Goal: Information Seeking & Learning: Learn about a topic

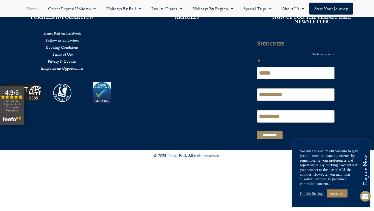
scroll to position [1295, 0]
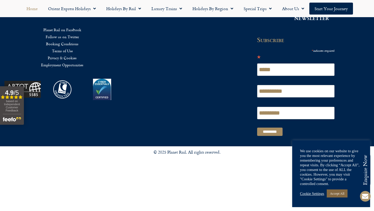
click at [340, 195] on link "Accept All" at bounding box center [337, 193] width 21 height 8
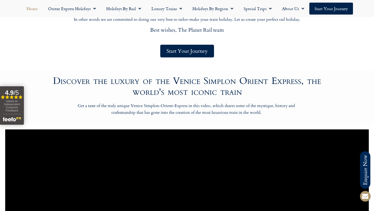
scroll to position [0, 0]
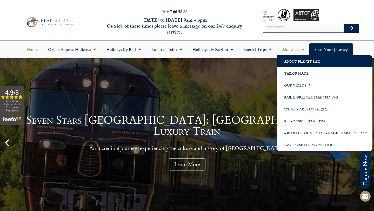
click at [301, 59] on link "About Planet Rail" at bounding box center [325, 61] width 96 height 12
